Goal: Task Accomplishment & Management: Use online tool/utility

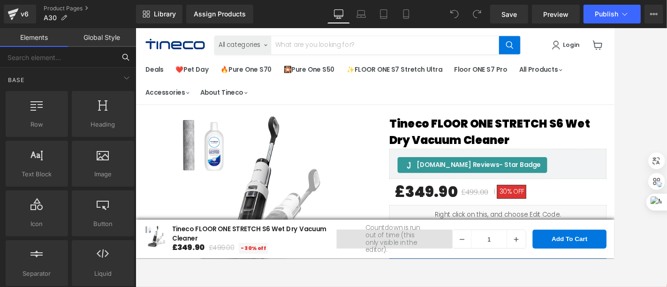
click at [86, 56] on input "text" at bounding box center [57, 57] width 115 height 21
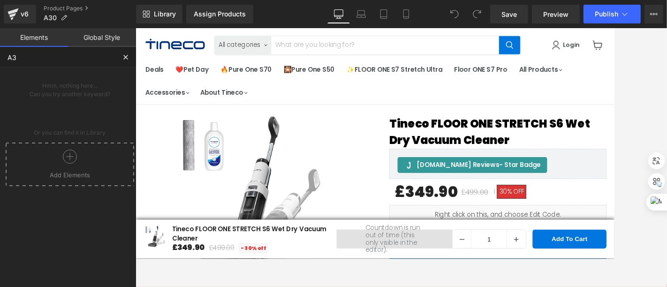
type input "A30"
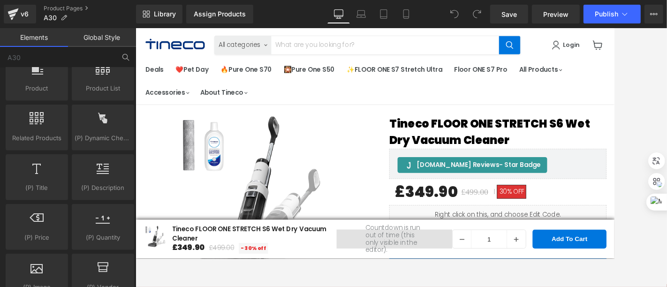
scroll to position [729, 0]
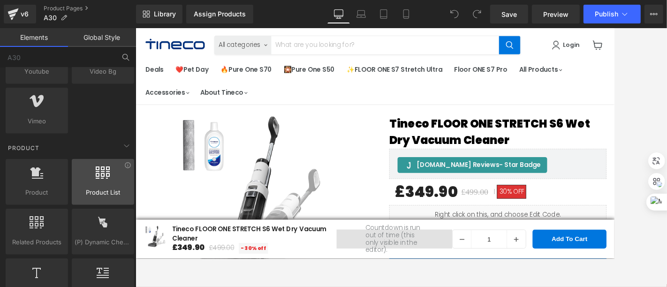
click at [89, 169] on div at bounding box center [103, 176] width 57 height 21
click at [99, 167] on icon at bounding box center [103, 172] width 14 height 12
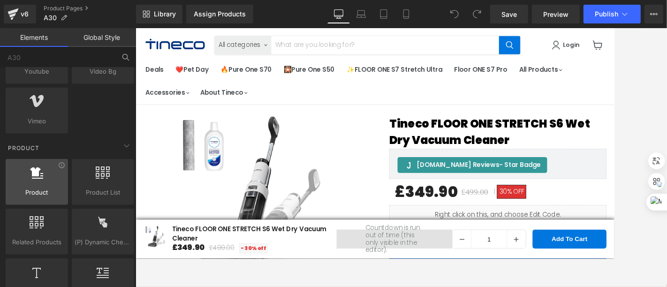
scroll to position [781, 0]
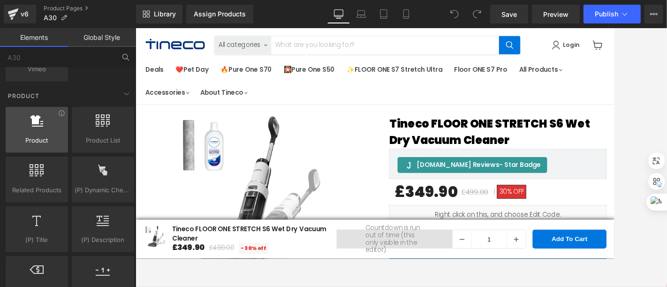
click at [41, 121] on div at bounding box center [36, 124] width 57 height 21
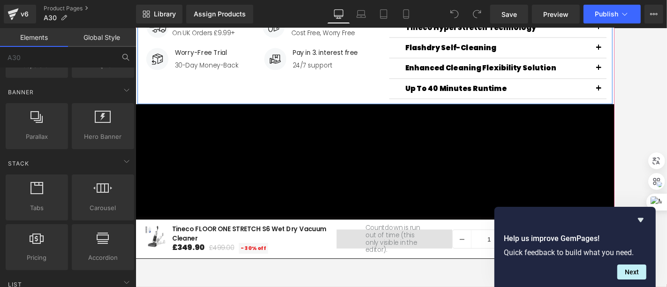
scroll to position [573, 0]
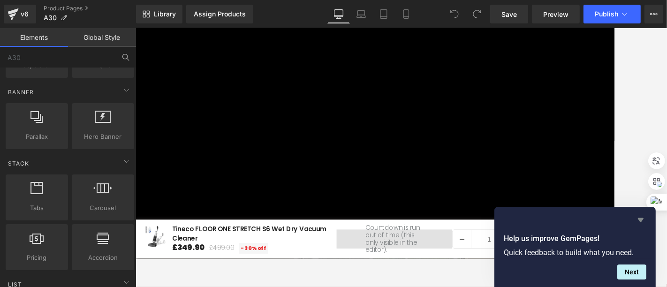
click at [600, 220] on icon "Hide survey" at bounding box center [641, 220] width 6 height 4
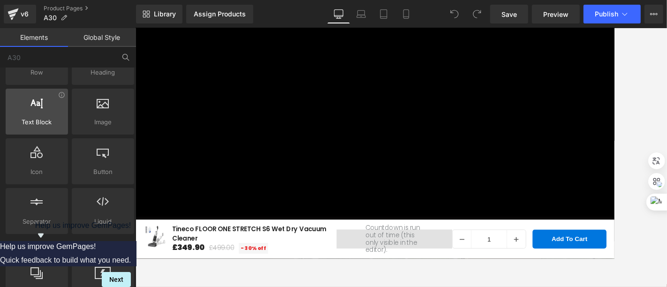
scroll to position [0, 0]
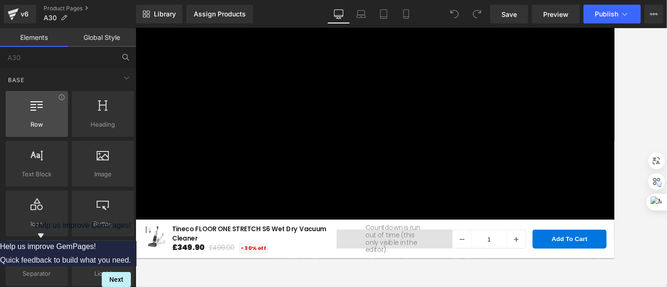
click at [45, 123] on span "Row" at bounding box center [36, 125] width 57 height 10
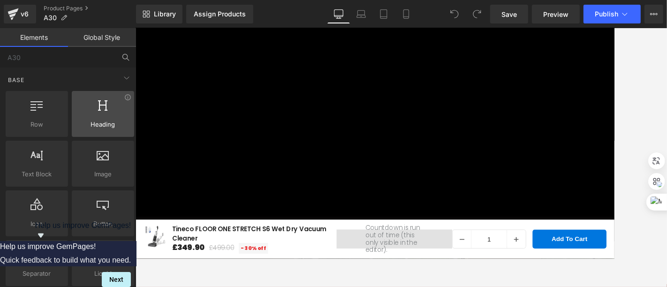
click at [96, 118] on div at bounding box center [103, 108] width 57 height 21
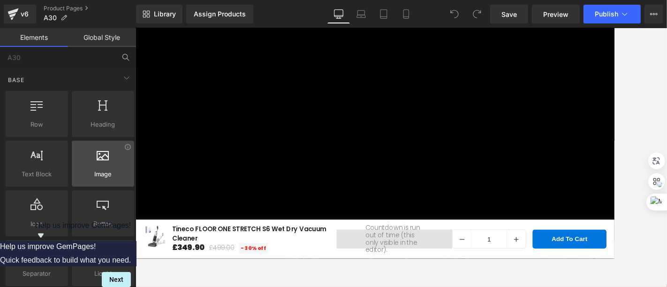
click at [100, 173] on span "Image" at bounding box center [103, 174] width 57 height 10
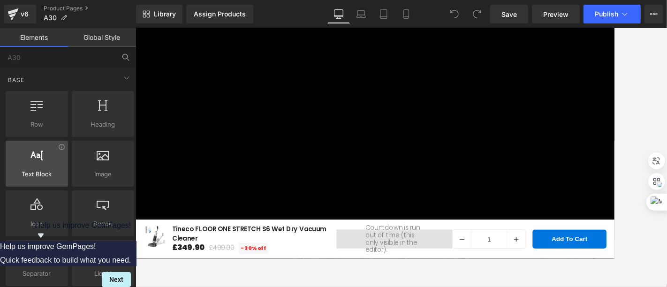
click at [38, 178] on span "Text Block" at bounding box center [36, 174] width 57 height 10
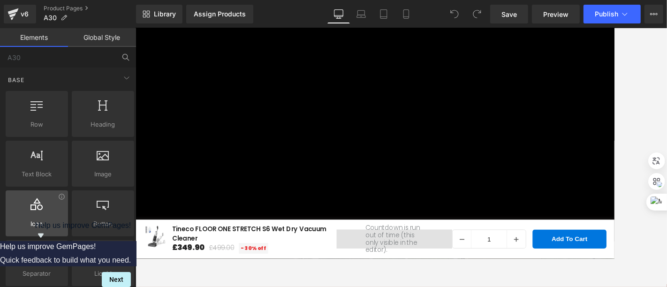
click at [43, 199] on div at bounding box center [36, 208] width 57 height 21
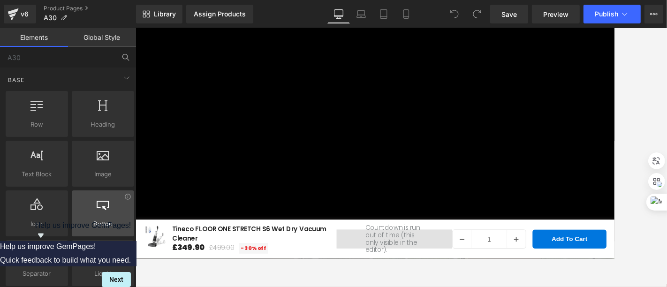
click at [97, 205] on icon at bounding box center [103, 204] width 12 height 12
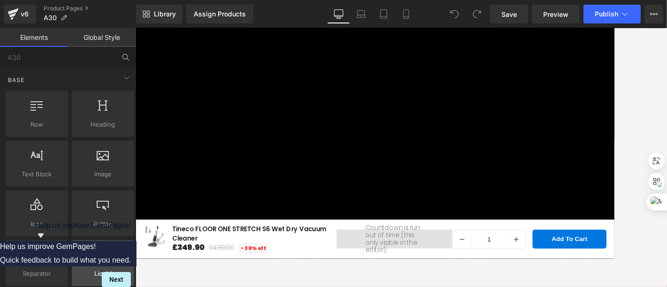
scroll to position [156, 0]
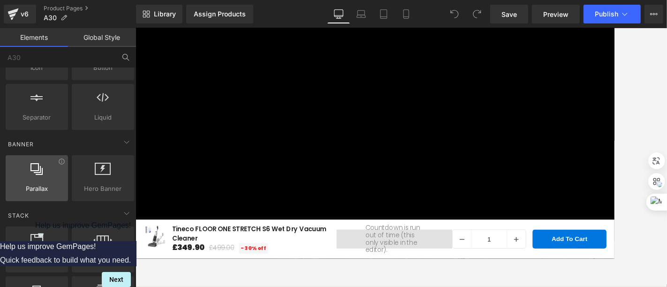
click at [32, 178] on div at bounding box center [36, 173] width 57 height 21
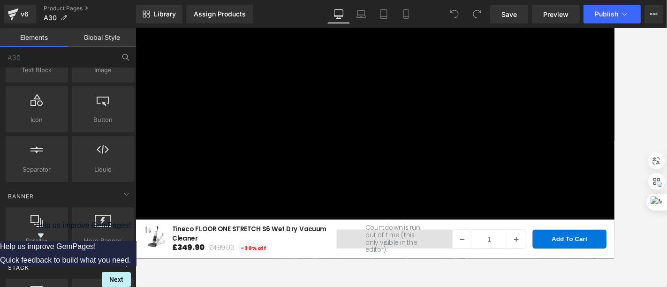
scroll to position [0, 0]
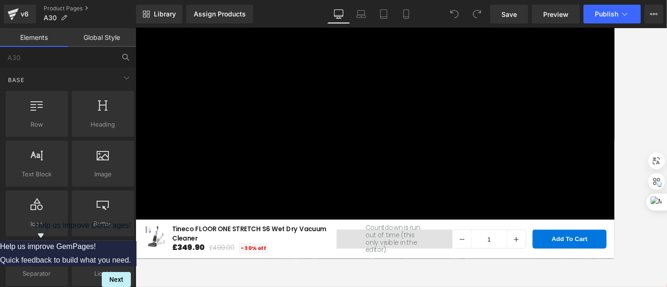
click at [100, 34] on link "Global Style" at bounding box center [102, 37] width 68 height 19
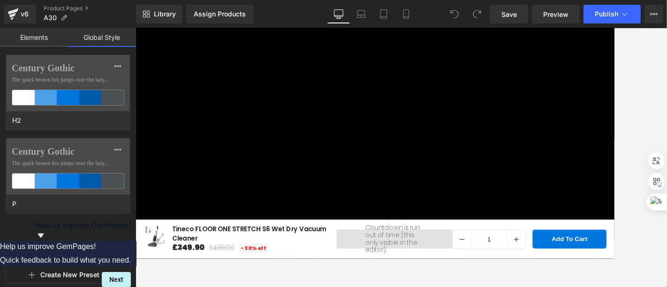
click at [36, 32] on link "Elements" at bounding box center [34, 37] width 68 height 19
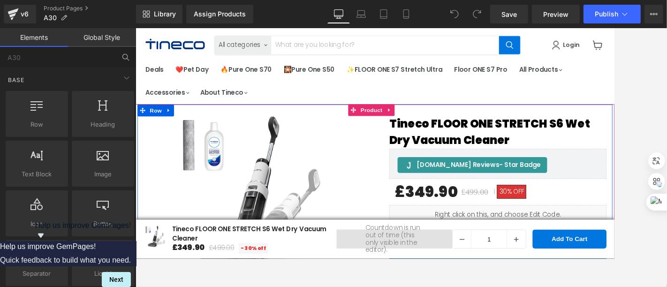
drag, startPoint x: 276, startPoint y: 123, endPoint x: 284, endPoint y: 123, distance: 8.5
click at [276, 123] on img "Main content" at bounding box center [278, 225] width 214 height 214
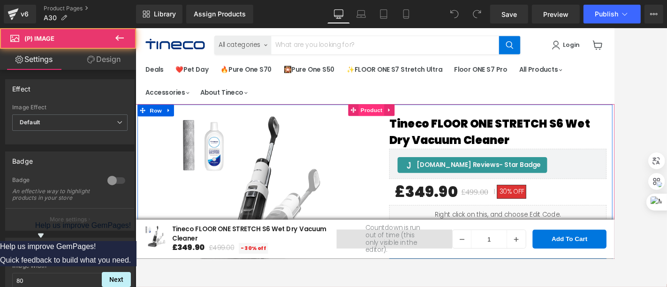
click at [412, 124] on span "Product" at bounding box center [414, 125] width 30 height 14
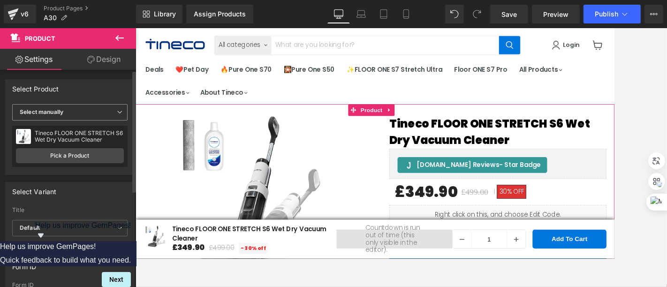
click at [35, 109] on b "Select manually" at bounding box center [42, 111] width 44 height 7
click at [78, 182] on div "Select Variant" at bounding box center [70, 191] width 128 height 18
click at [69, 157] on link "Pick a Product" at bounding box center [70, 155] width 108 height 15
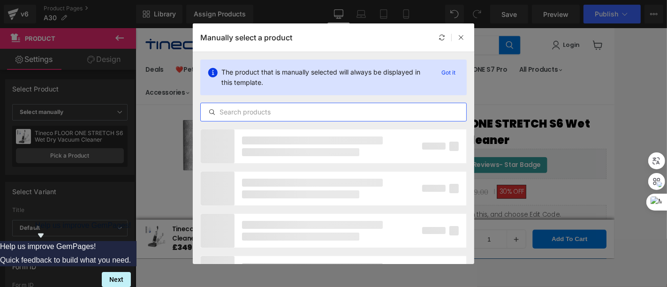
click at [330, 108] on input "text" at bounding box center [333, 111] width 265 height 11
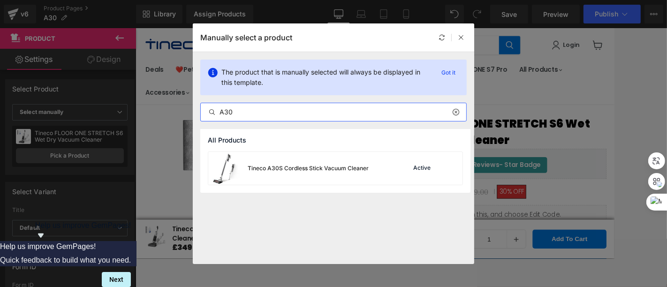
type input "A30"
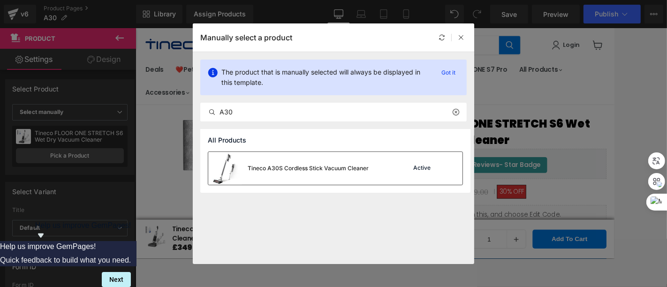
click at [268, 176] on div "Tineco A30S Cordless Stick Vacuum Cleaner" at bounding box center [288, 168] width 160 height 33
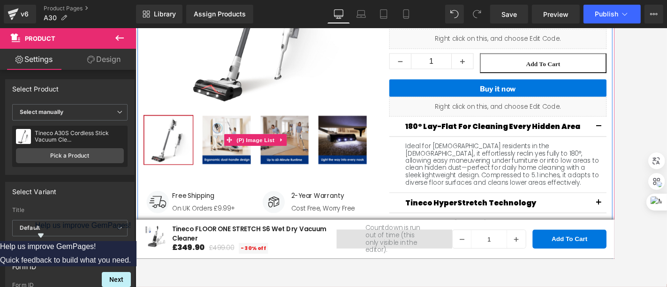
scroll to position [156, 0]
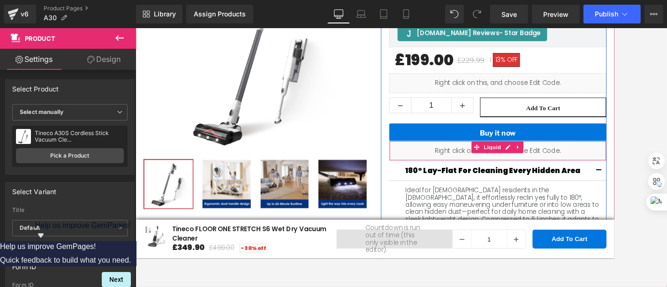
click at [588, 173] on div "Liquid" at bounding box center [564, 172] width 257 height 23
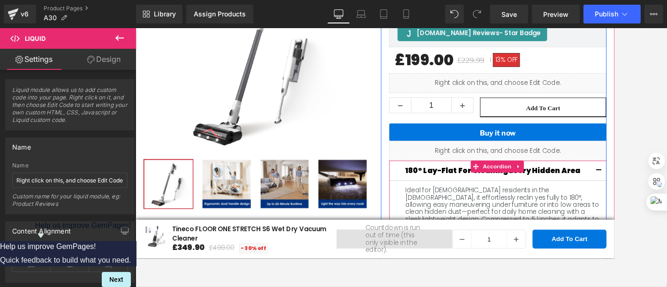
click at [482, 197] on h2 "180° Lay-flat for Cleaning Every Hidden Area" at bounding box center [564, 197] width 220 height 10
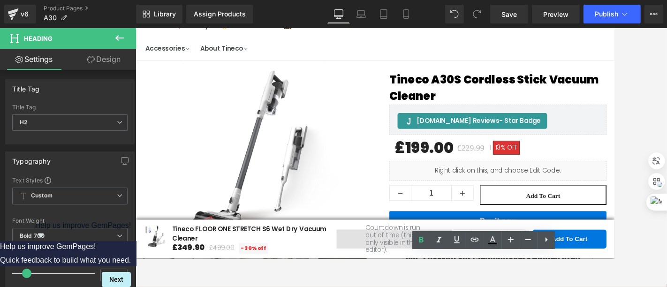
scroll to position [104, 0]
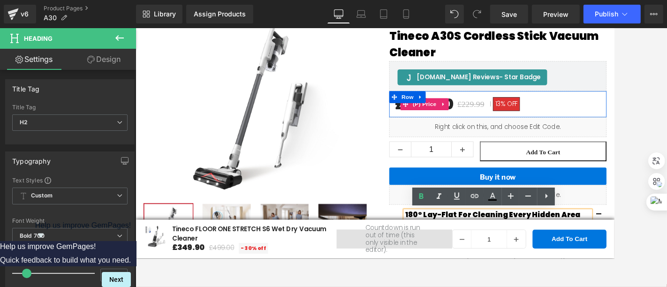
click at [600, 124] on div "£199.00 £229.99 13% OFF" at bounding box center [564, 118] width 243 height 22
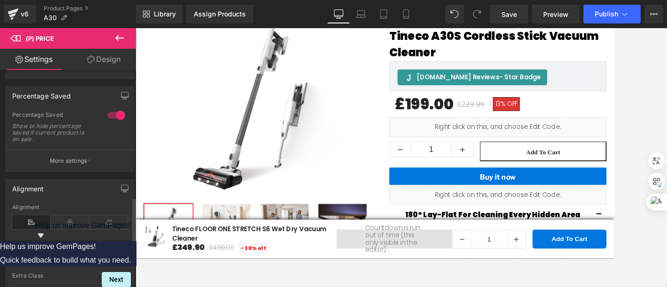
scroll to position [498, 0]
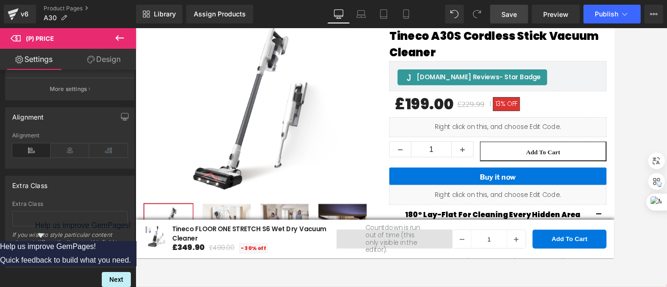
click at [514, 11] on span "Save" at bounding box center [508, 14] width 15 height 10
click at [17, 15] on icon at bounding box center [13, 13] width 11 height 23
